Goal: Navigation & Orientation: Find specific page/section

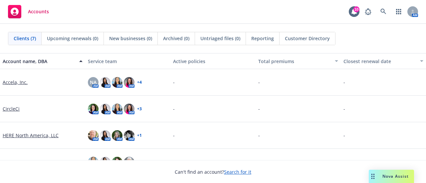
click at [46, 48] on div "Clients (7) Upcoming renewals (0) New businesses (0) Archived (0) Untriaged fil…" at bounding box center [213, 38] width 426 height 29
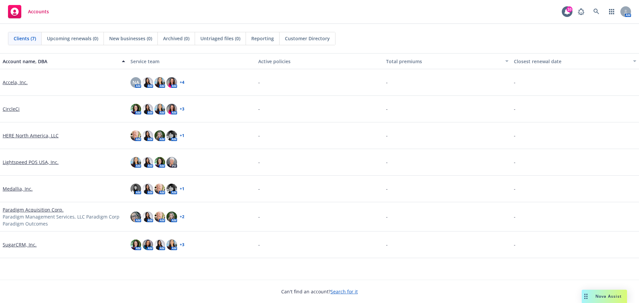
drag, startPoint x: 298, startPoint y: 18, endPoint x: 332, endPoint y: 9, distance: 35.9
click at [298, 18] on div "Accounts 10 AM" at bounding box center [319, 12] width 639 height 24
